Goal: Information Seeking & Learning: Find specific fact

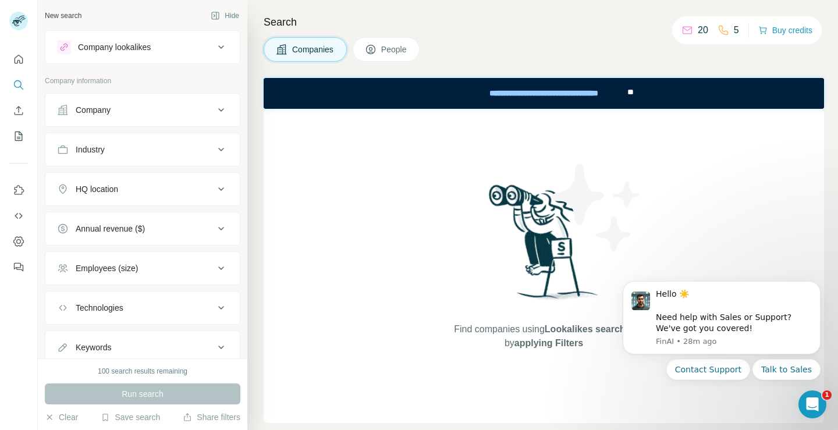
click at [149, 193] on div "HQ location" at bounding box center [135, 189] width 157 height 12
click at [151, 209] on input "text" at bounding box center [142, 218] width 171 height 21
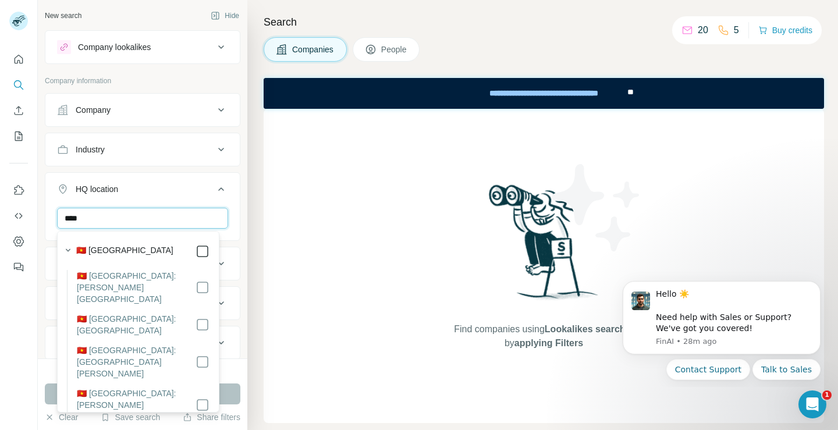
type input "****"
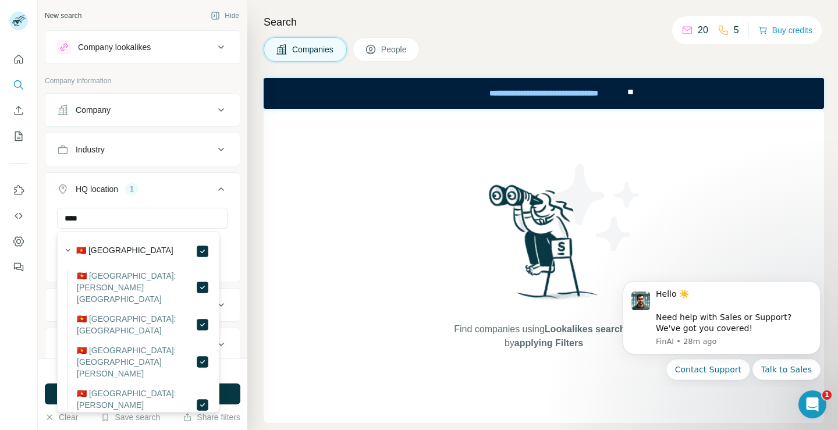
click at [162, 197] on button "HQ location 1" at bounding box center [142, 191] width 194 height 33
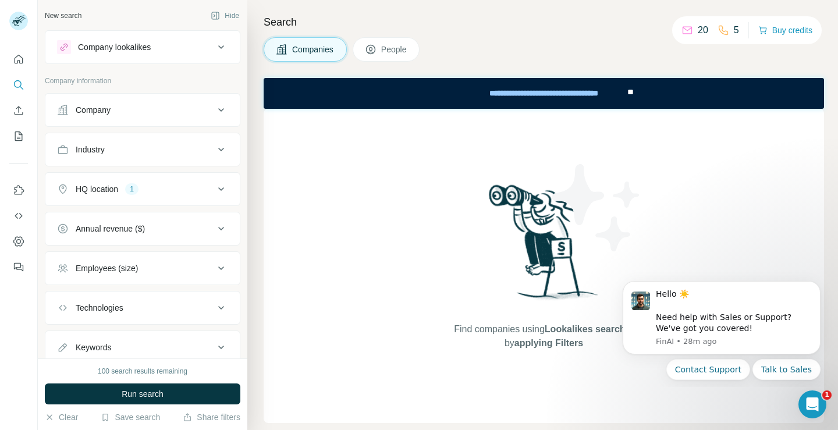
click at [395, 52] on span "People" at bounding box center [394, 50] width 27 height 12
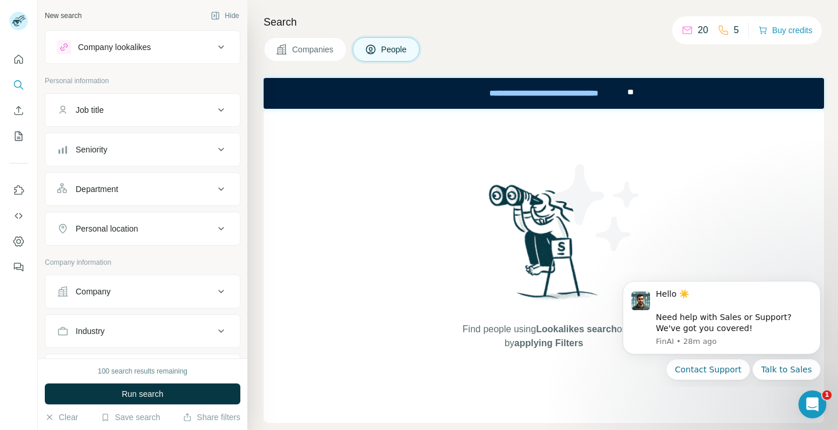
click at [172, 111] on div "Job title" at bounding box center [135, 110] width 157 height 12
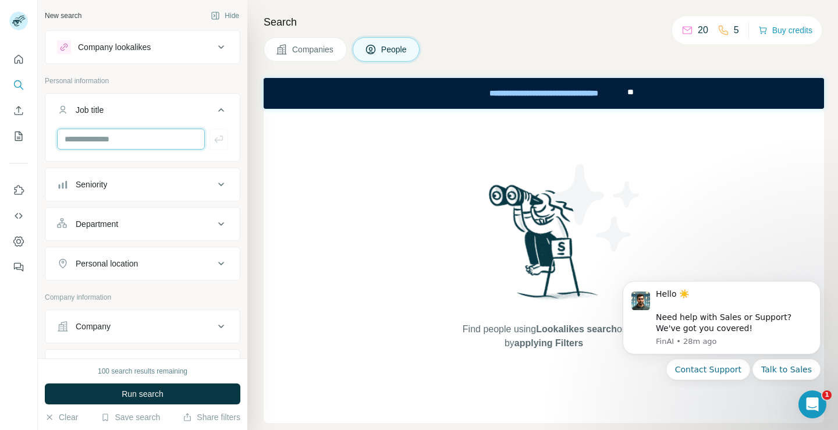
click at [137, 141] on input "text" at bounding box center [131, 139] width 148 height 21
type input "**********"
click at [213, 137] on icon "button" at bounding box center [219, 139] width 12 height 12
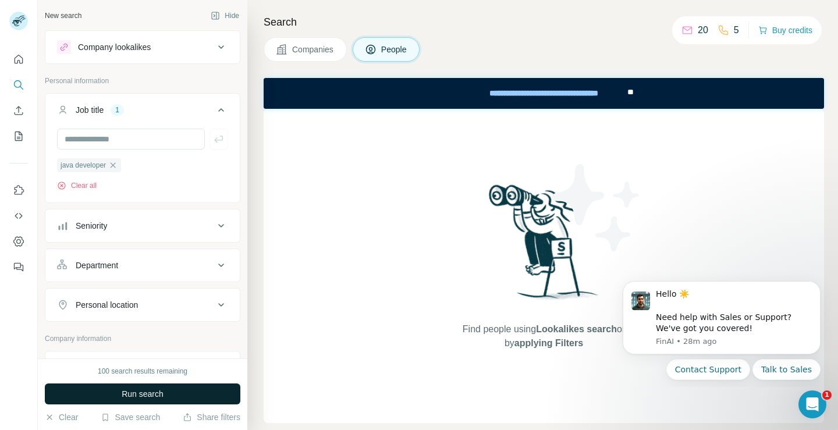
click at [139, 397] on span "Run search" at bounding box center [143, 394] width 42 height 12
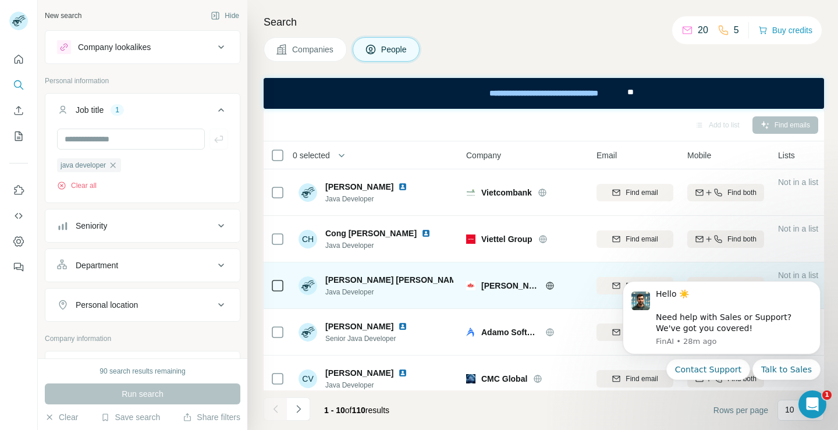
scroll to position [250, 0]
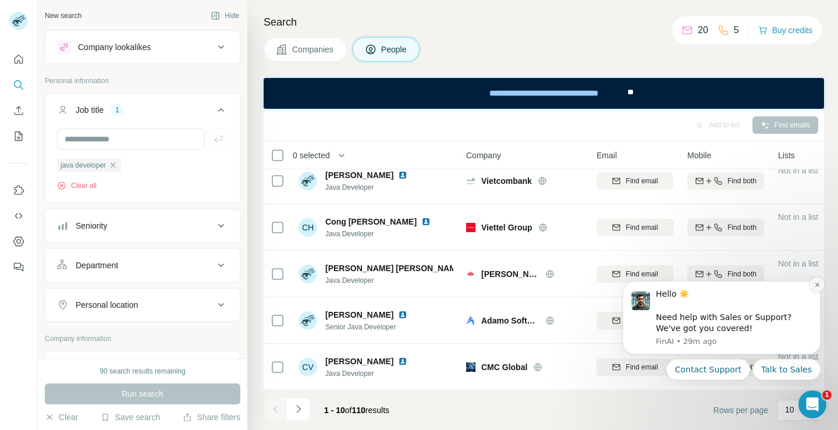
click at [819, 280] on button "Dismiss notification" at bounding box center [816, 284] width 15 height 15
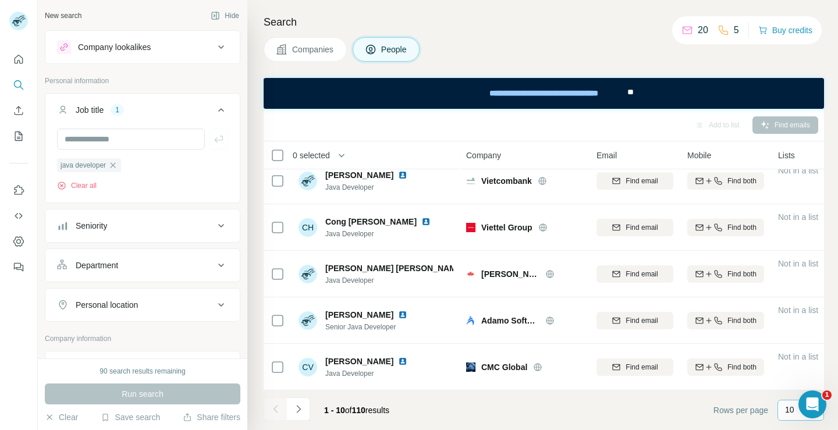
click at [788, 411] on p "10" at bounding box center [789, 410] width 9 height 12
click at [817, 411] on input at bounding box center [834, 410] width 35 height 13
click at [788, 411] on p "10" at bounding box center [789, 410] width 9 height 12
click at [798, 322] on div "60" at bounding box center [800, 321] width 27 height 12
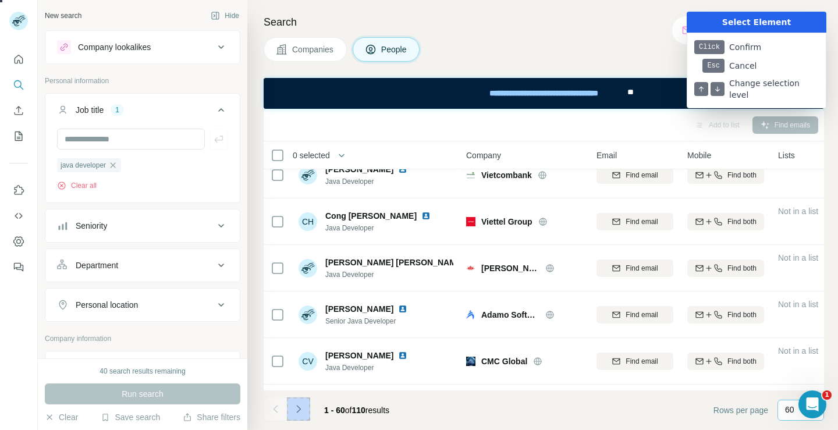
click at [296, 410] on div at bounding box center [419, 215] width 838 height 430
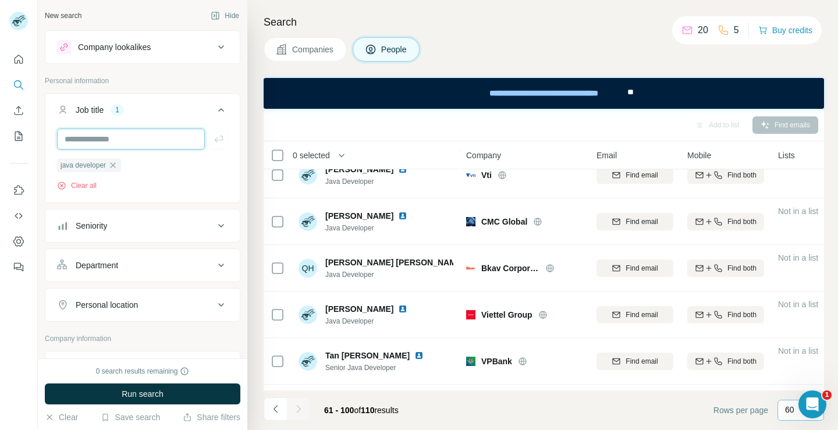
click at [129, 140] on input "text" at bounding box center [131, 139] width 148 height 21
click at [116, 163] on icon "button" at bounding box center [112, 165] width 9 height 9
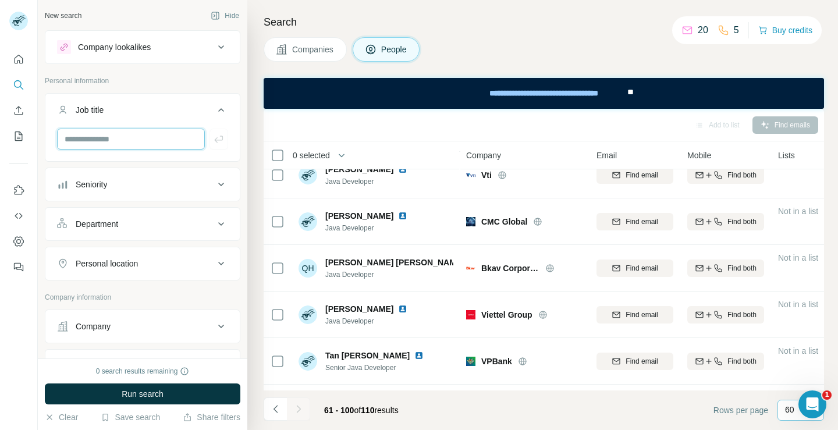
click at [130, 141] on input "text" at bounding box center [131, 139] width 148 height 21
type input "**********"
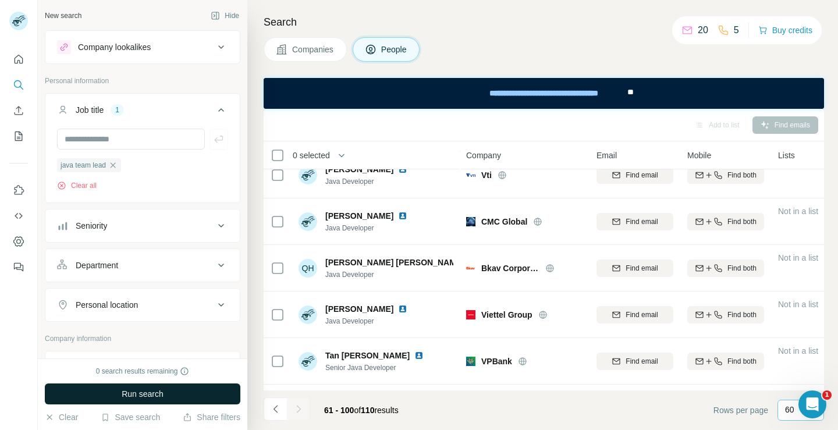
click at [152, 398] on span "Run search" at bounding box center [143, 394] width 42 height 12
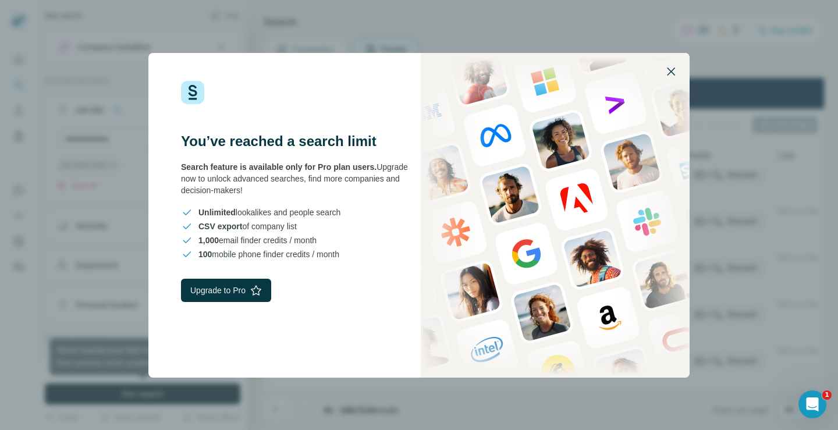
click at [665, 69] on icon "button" at bounding box center [671, 72] width 14 height 14
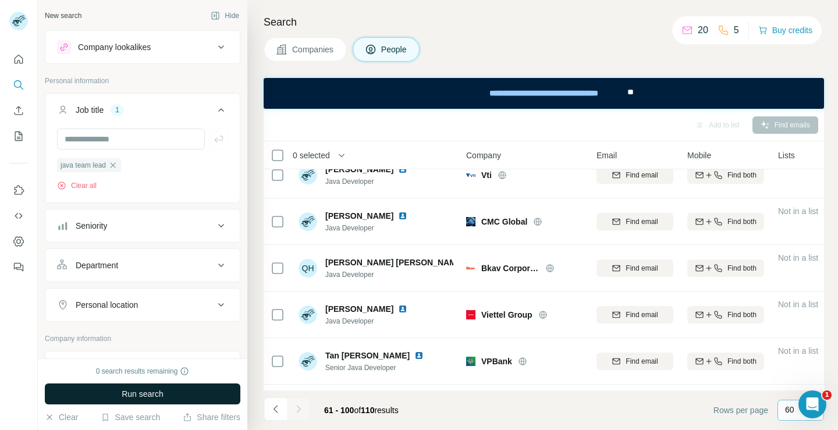
click at [717, 32] on icon at bounding box center [723, 30] width 12 height 12
click at [766, 23] on button "Buy credits" at bounding box center [785, 30] width 54 height 16
